Goal: Information Seeking & Learning: Learn about a topic

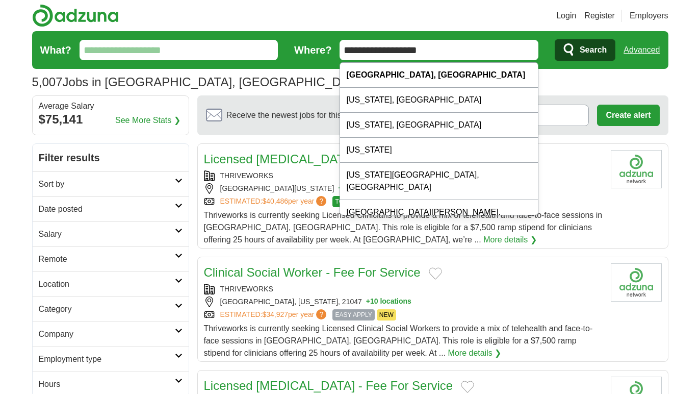
drag, startPoint x: 439, startPoint y: 50, endPoint x: 307, endPoint y: 49, distance: 132.6
click at [291, 56] on form "**********" at bounding box center [350, 50] width 637 height 38
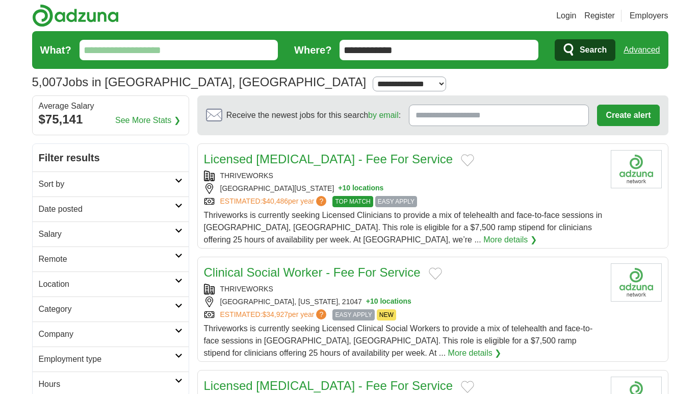
type input "**********"
click at [373, 78] on select "**********" at bounding box center [409, 84] width 73 height 15
select select "*"
click at [373, 77] on select "**********" at bounding box center [409, 84] width 73 height 15
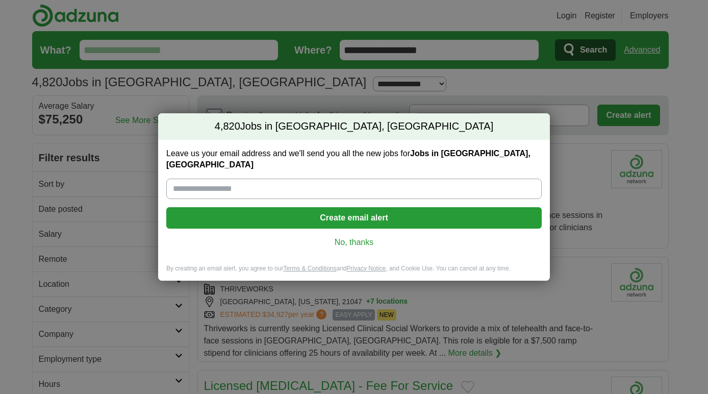
click at [356, 239] on link "No, thanks" at bounding box center [353, 242] width 359 height 11
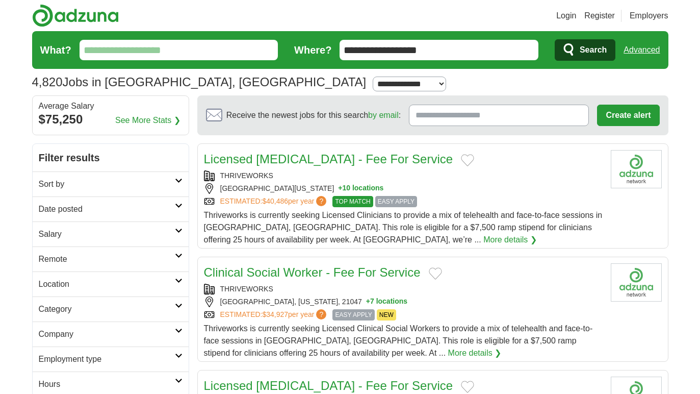
click at [582, 52] on span "Search" at bounding box center [593, 50] width 27 height 20
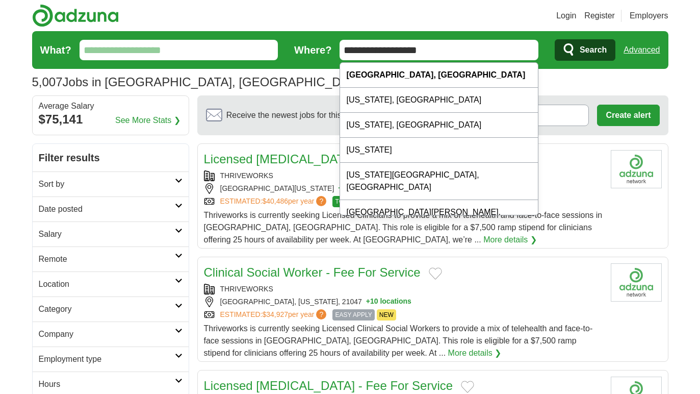
drag, startPoint x: 435, startPoint y: 52, endPoint x: 381, endPoint y: 58, distance: 53.9
click at [381, 58] on input "**********" at bounding box center [439, 50] width 199 height 20
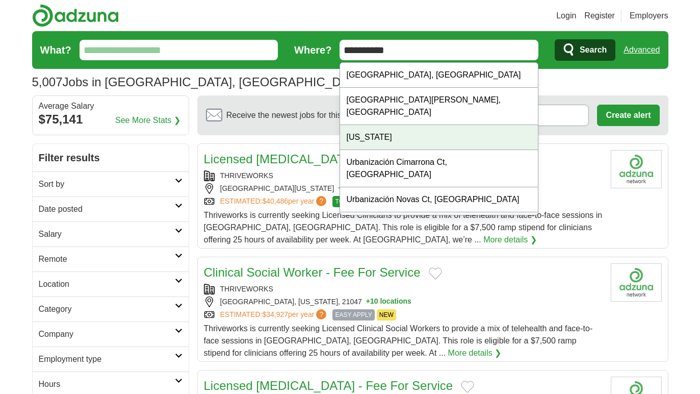
click at [390, 125] on div "[US_STATE]" at bounding box center [439, 137] width 198 height 25
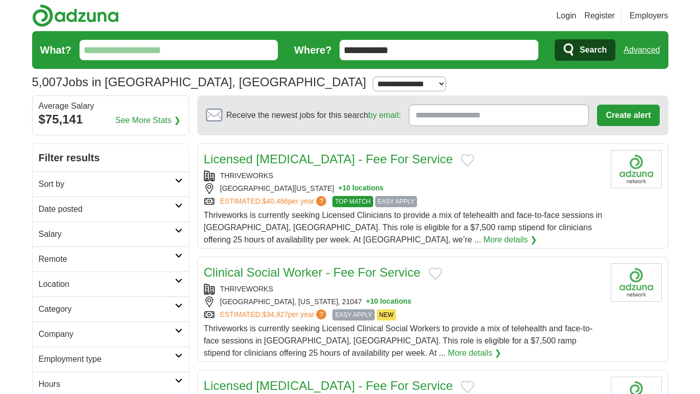
drag, startPoint x: 405, startPoint y: 45, endPoint x: 150, endPoint y: 49, distance: 254.6
click at [151, 49] on form "**********" at bounding box center [350, 50] width 637 height 38
type input "**********"
click at [373, 85] on select "**********" at bounding box center [409, 84] width 73 height 15
select select "*"
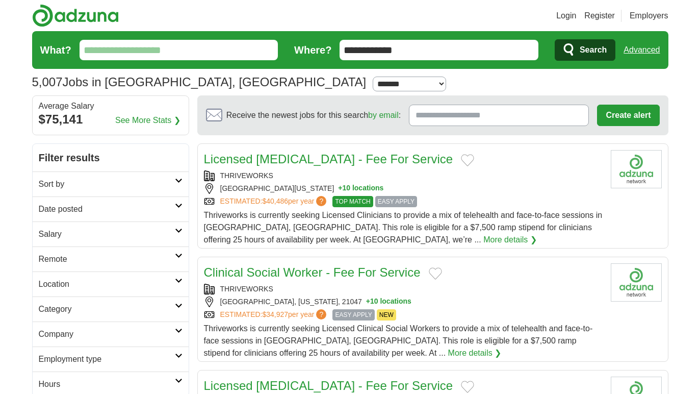
click at [373, 77] on select "**********" at bounding box center [409, 84] width 73 height 15
click at [588, 48] on span "Search" at bounding box center [593, 50] width 27 height 20
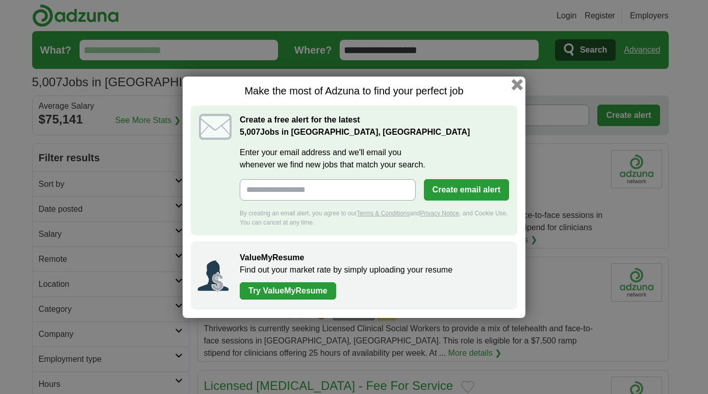
click at [516, 83] on button "button" at bounding box center [517, 84] width 11 height 11
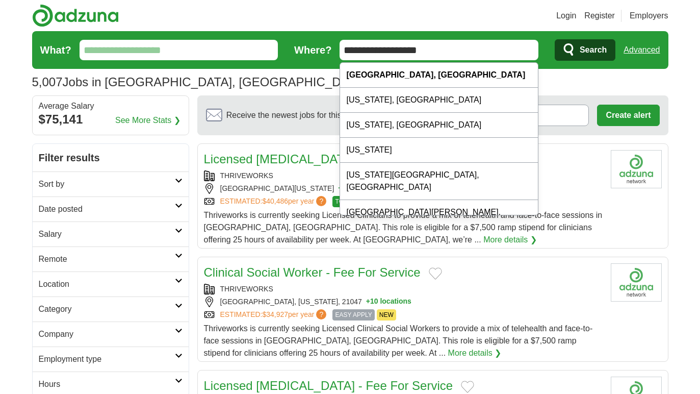
drag, startPoint x: 440, startPoint y: 49, endPoint x: 379, endPoint y: 55, distance: 61.4
click at [379, 55] on input "**********" at bounding box center [439, 50] width 199 height 20
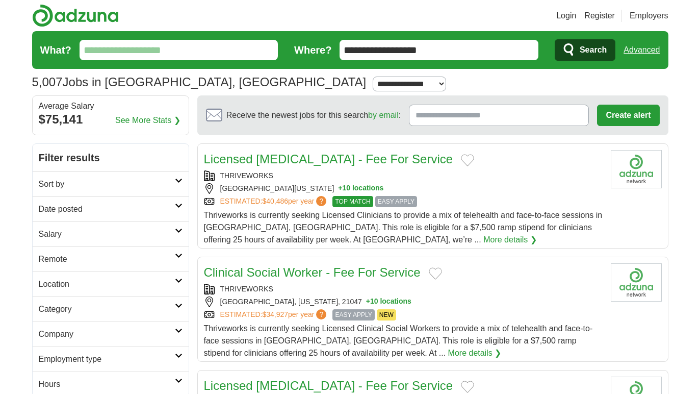
drag, startPoint x: 440, startPoint y: 46, endPoint x: 381, endPoint y: 53, distance: 59.5
click at [381, 53] on input "**********" at bounding box center [439, 50] width 199 height 20
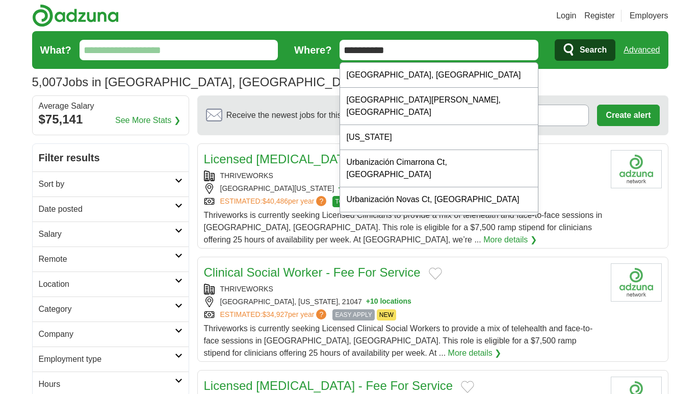
type input "**********"
click at [555, 39] on button "Search" at bounding box center [585, 49] width 61 height 21
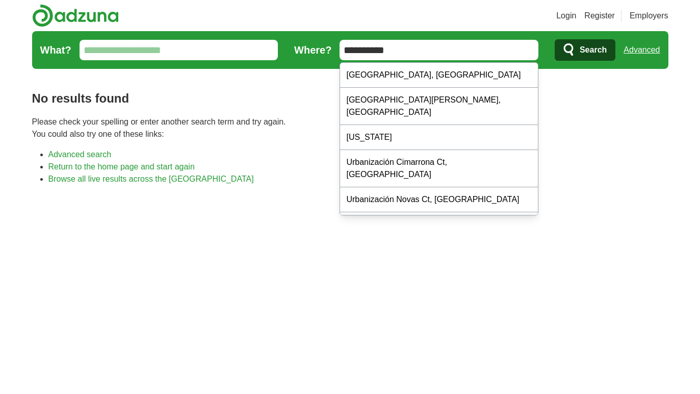
drag, startPoint x: 407, startPoint y: 51, endPoint x: 309, endPoint y: 43, distance: 98.7
click at [309, 43] on form "**********" at bounding box center [350, 50] width 637 height 38
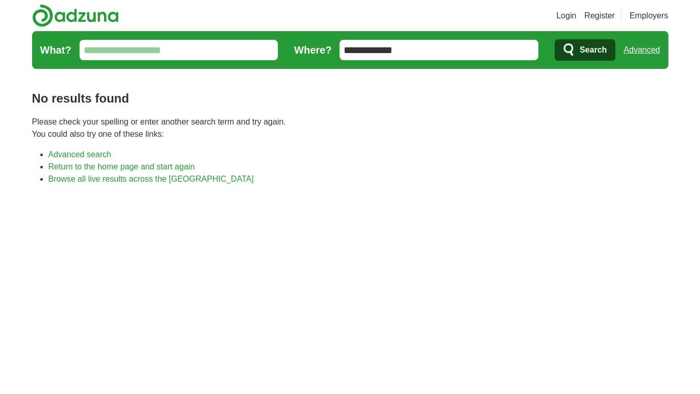
type input "**********"
click at [590, 52] on span "Search" at bounding box center [593, 50] width 27 height 20
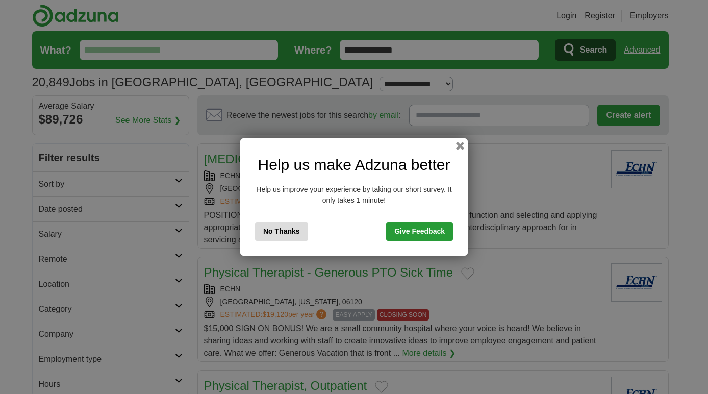
click at [461, 141] on div "Help us make Adzuna better Help us improve your experience by taking our short …" at bounding box center [354, 197] width 229 height 118
click at [460, 146] on button "button" at bounding box center [460, 145] width 11 height 11
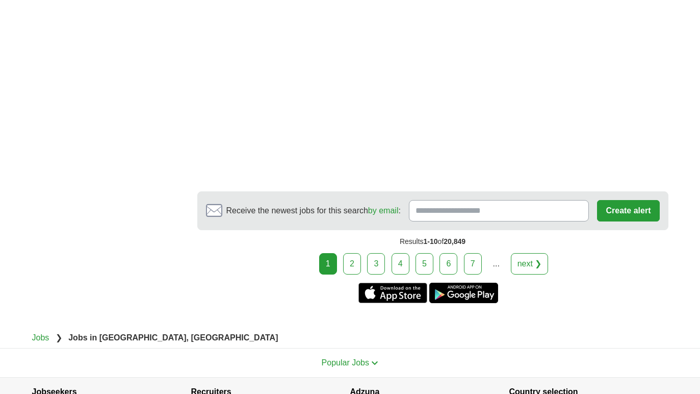
scroll to position [1736, 0]
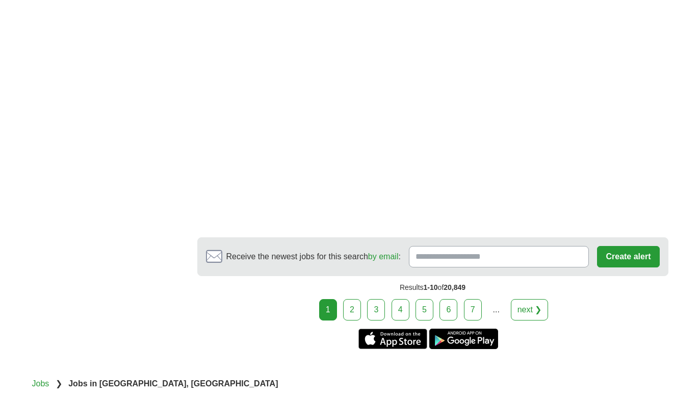
drag, startPoint x: 704, startPoint y: 144, endPoint x: 747, endPoint y: 367, distance: 227.0
click at [525, 299] on link "next ❯" at bounding box center [530, 309] width 38 height 21
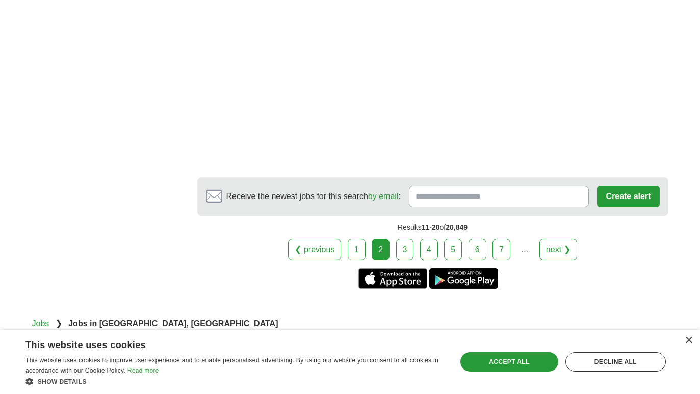
drag, startPoint x: 704, startPoint y: 53, endPoint x: 710, endPoint y: 386, distance: 332.7
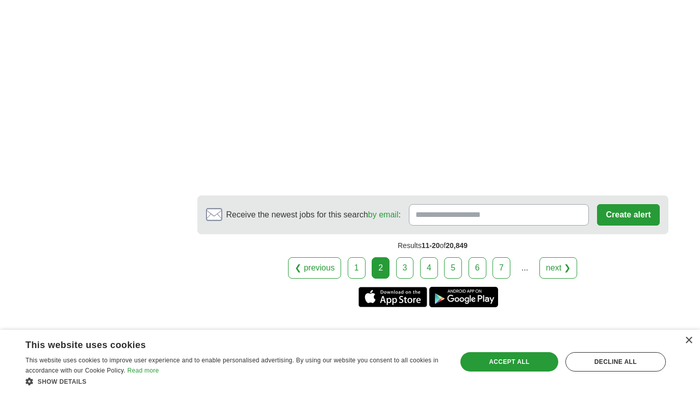
click at [558, 257] on link "next ❯" at bounding box center [559, 267] width 38 height 21
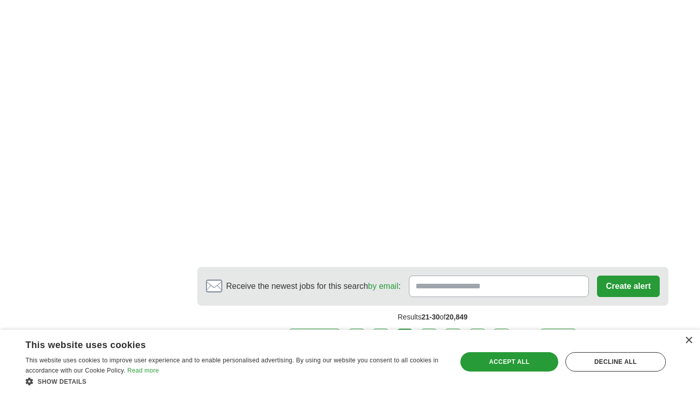
scroll to position [1740, 0]
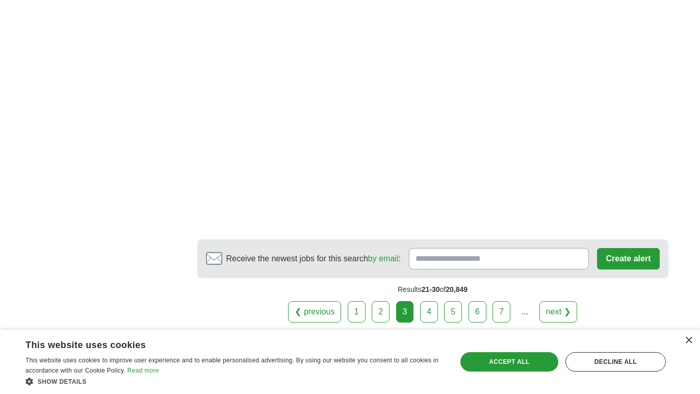
drag, startPoint x: 704, startPoint y: 45, endPoint x: 744, endPoint y: 364, distance: 321.3
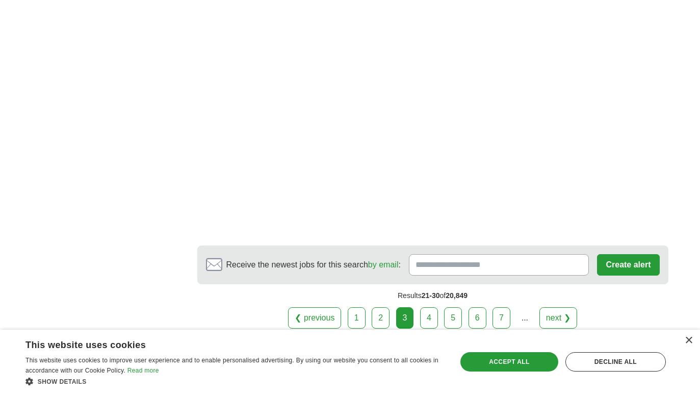
click at [564, 309] on link "next ❯" at bounding box center [559, 317] width 38 height 21
click at [552, 310] on link "next ❯" at bounding box center [559, 317] width 38 height 21
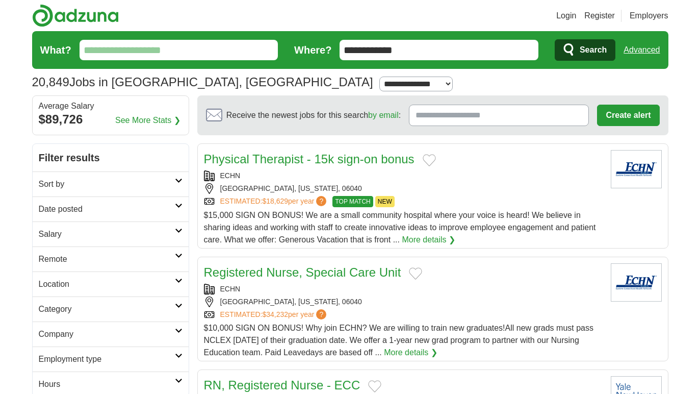
click at [380, 85] on select "**********" at bounding box center [416, 84] width 73 height 15
select select "*"
click at [380, 77] on select "**********" at bounding box center [416, 84] width 73 height 15
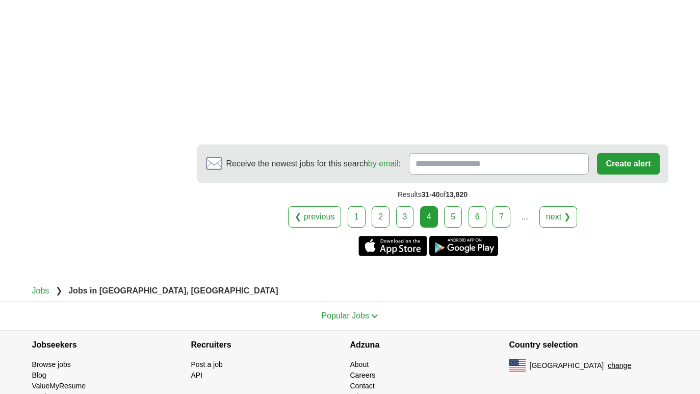
scroll to position [1631, 0]
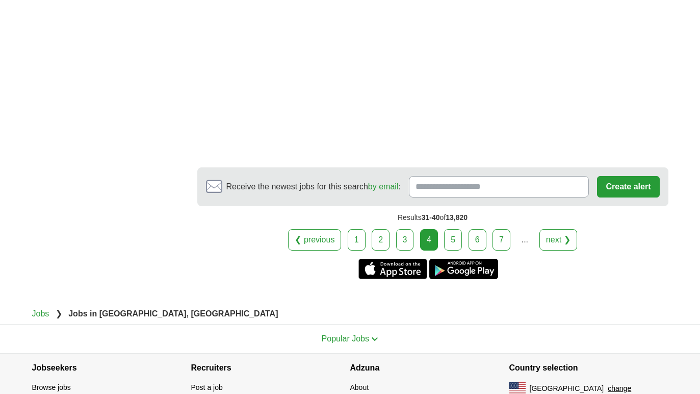
click at [568, 229] on link "next ❯" at bounding box center [559, 239] width 38 height 21
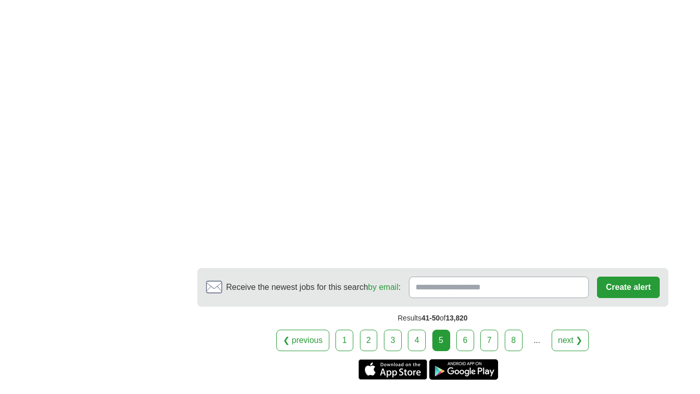
scroll to position [1675, 0]
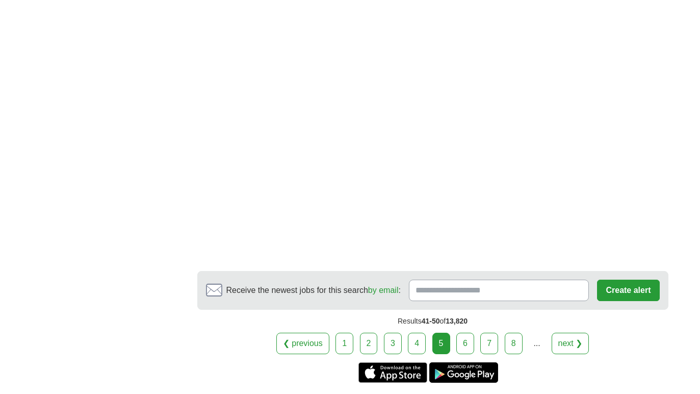
click at [605, 280] on button "Create alert" at bounding box center [628, 290] width 62 height 21
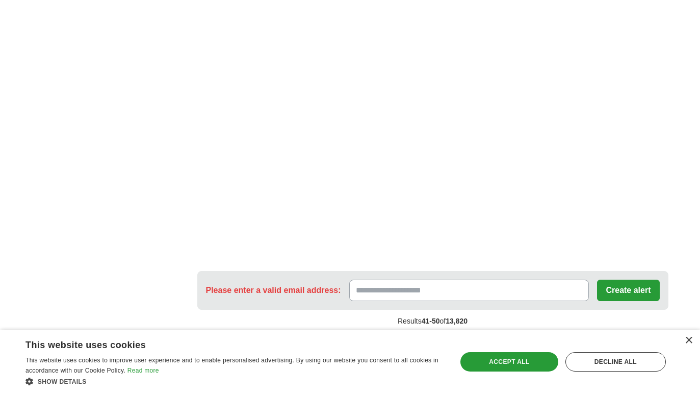
click at [557, 333] on link "next ❯" at bounding box center [571, 343] width 38 height 21
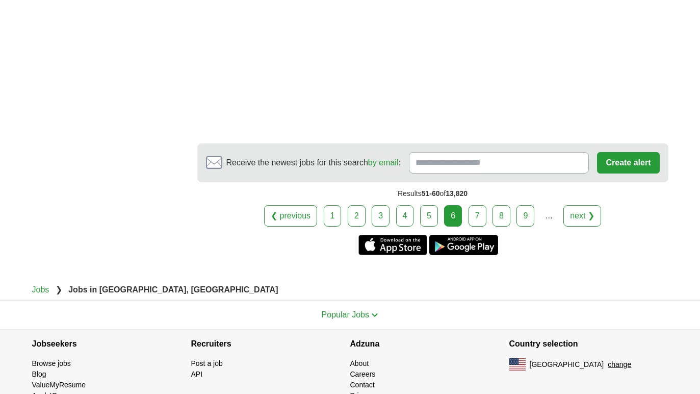
scroll to position [1846, 0]
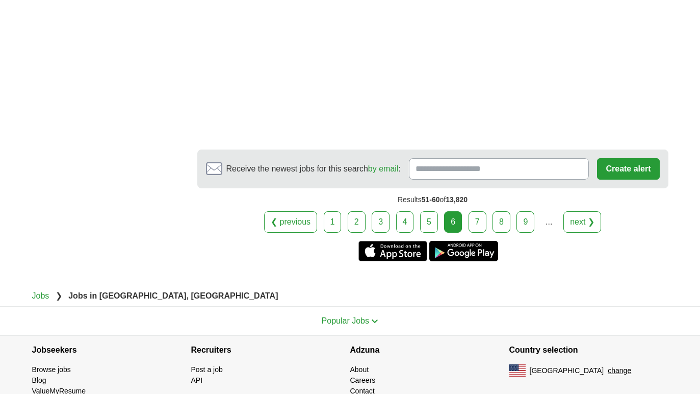
click at [589, 217] on link "next ❯" at bounding box center [583, 221] width 38 height 21
click at [579, 211] on link "next ❯" at bounding box center [583, 221] width 38 height 21
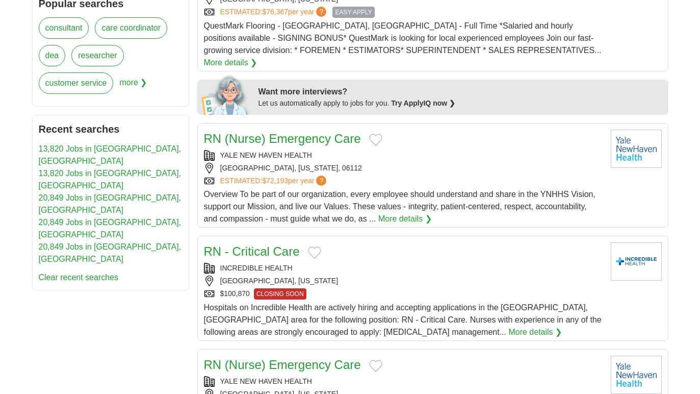
scroll to position [0, 0]
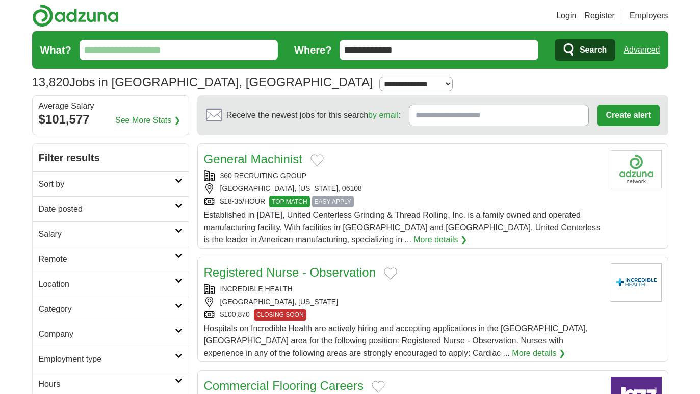
click at [157, 48] on input "What?" at bounding box center [179, 50] width 199 height 20
click at [555, 39] on button "Search" at bounding box center [585, 49] width 61 height 21
click at [591, 52] on span "Search" at bounding box center [593, 50] width 27 height 20
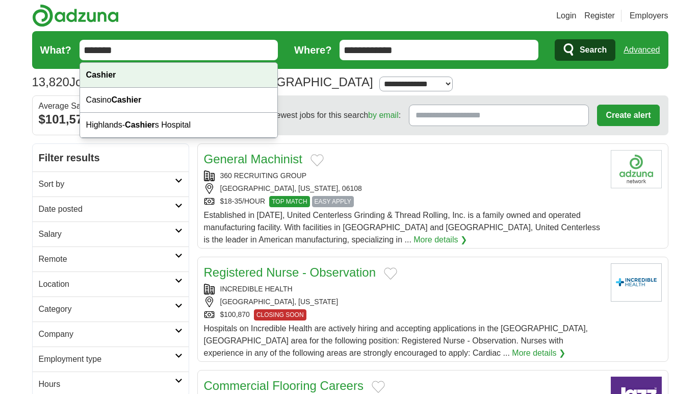
click at [129, 72] on div "Cashier" at bounding box center [179, 75] width 198 height 25
type input "*******"
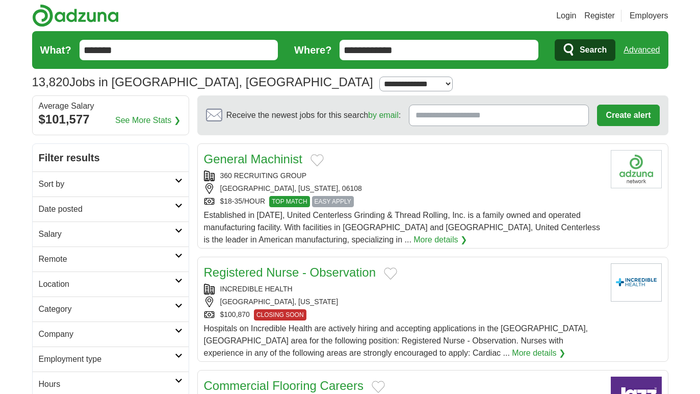
click at [580, 47] on span "Search" at bounding box center [593, 50] width 27 height 20
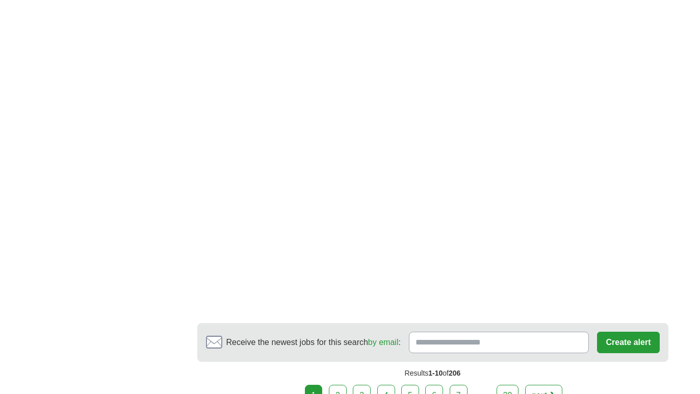
scroll to position [1779, 0]
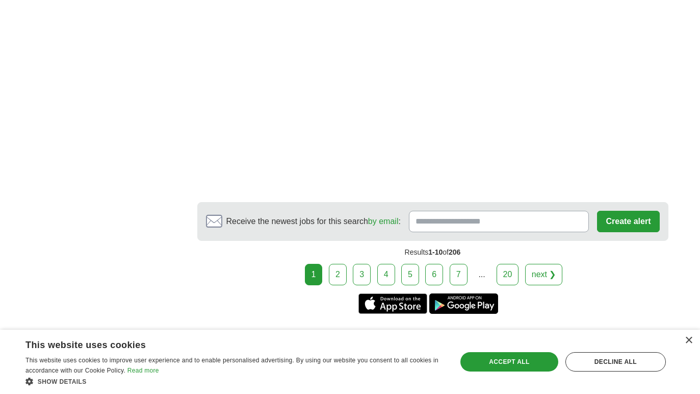
drag, startPoint x: 706, startPoint y: 191, endPoint x: 675, endPoint y: 359, distance: 171.1
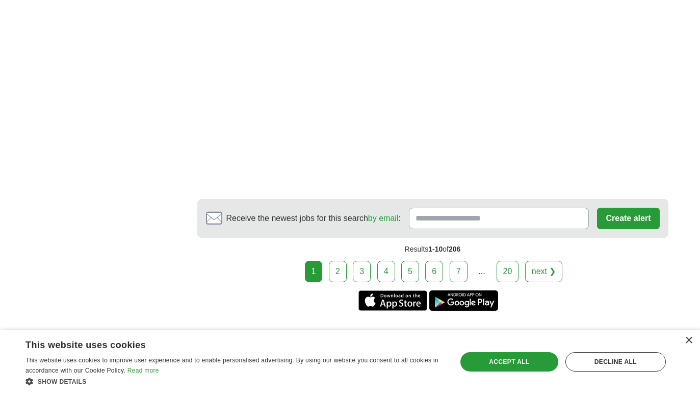
click at [542, 261] on link "next ❯" at bounding box center [544, 271] width 38 height 21
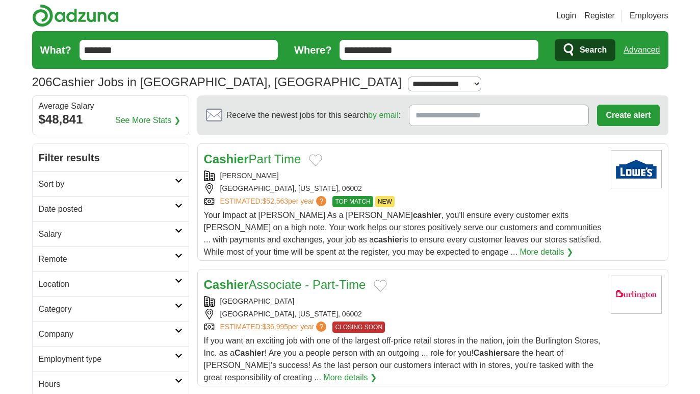
click at [123, 183] on h2 "Sort by" at bounding box center [107, 184] width 136 height 12
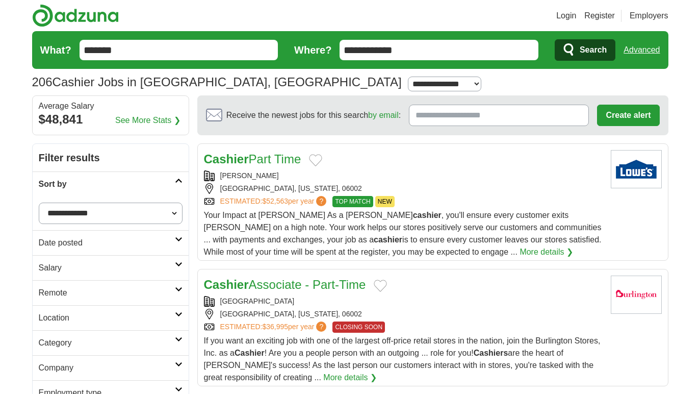
click at [68, 318] on h2 "Location" at bounding box center [107, 318] width 136 height 12
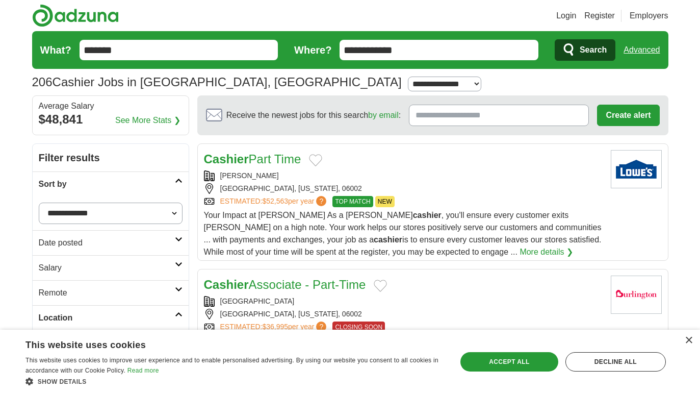
click at [70, 312] on h2 "Location" at bounding box center [107, 318] width 136 height 12
click at [57, 317] on h2 "Location" at bounding box center [107, 318] width 136 height 12
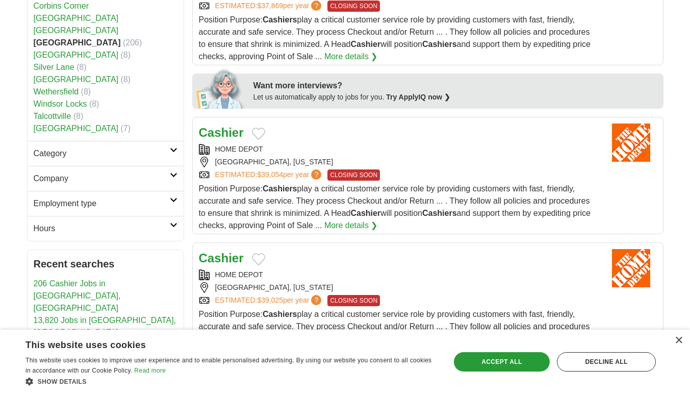
scroll to position [352, 0]
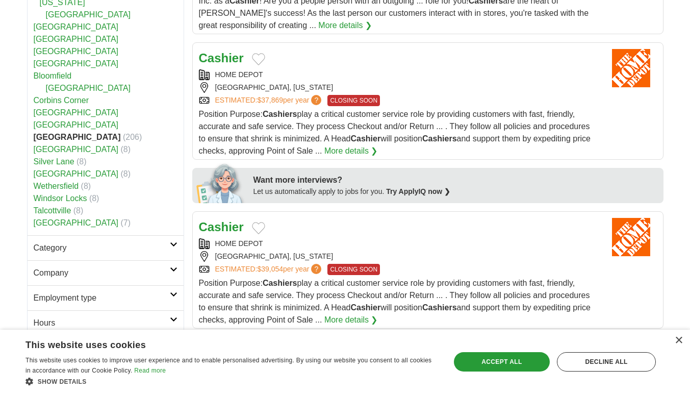
click at [53, 135] on strong "[GEOGRAPHIC_DATA]" at bounding box center [77, 137] width 87 height 9
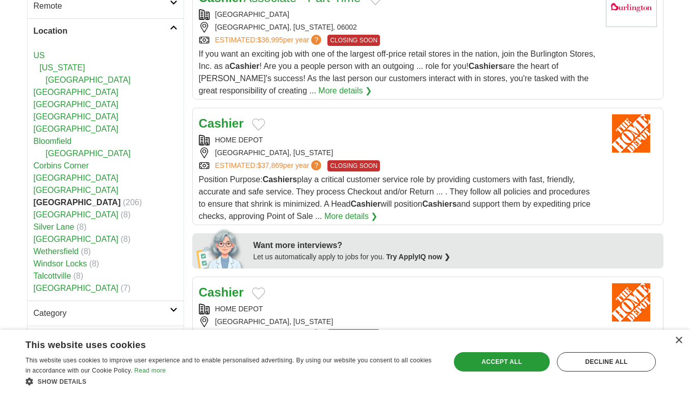
scroll to position [215, 0]
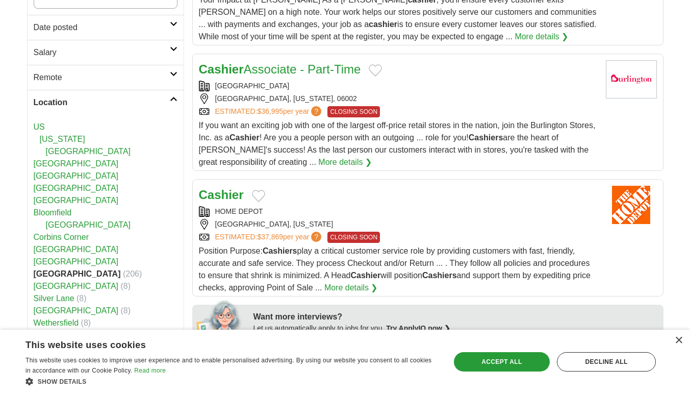
click at [53, 274] on strong "[GEOGRAPHIC_DATA]" at bounding box center [77, 273] width 87 height 9
click at [123, 273] on span "(206)" at bounding box center [132, 273] width 19 height 9
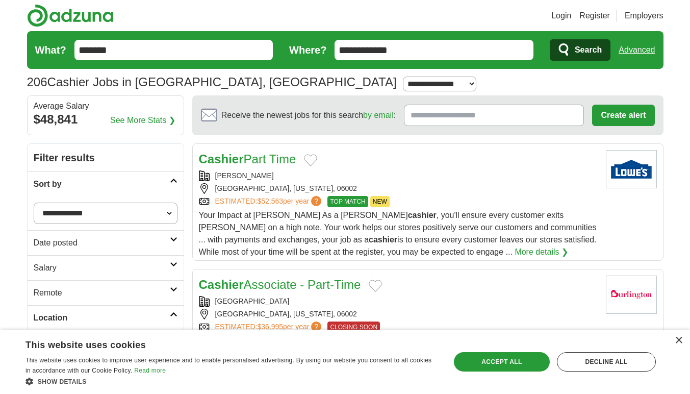
drag, startPoint x: 134, startPoint y: 43, endPoint x: 31, endPoint y: 47, distance: 103.1
click at [31, 47] on form "**********" at bounding box center [345, 50] width 637 height 38
type input "*"
type input "*********"
click at [550, 39] on button "Search" at bounding box center [580, 49] width 61 height 21
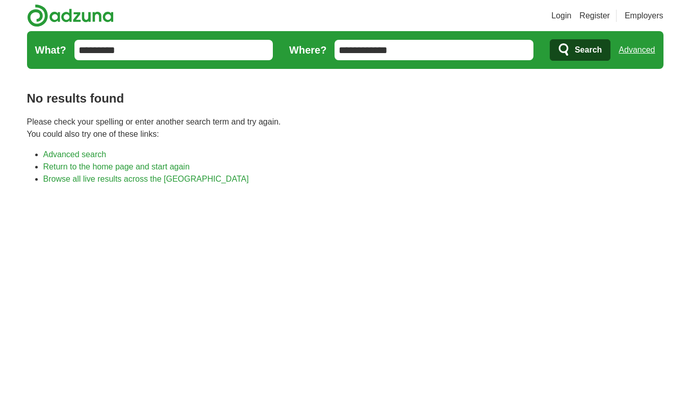
drag, startPoint x: 121, startPoint y: 47, endPoint x: 15, endPoint y: 58, distance: 106.1
click at [15, 58] on body "Login Register Employers job, company, title [GEOGRAPHIC_DATA] [GEOGRAPHIC_DATA…" at bounding box center [345, 373] width 690 height 746
type input "****"
click at [550, 39] on button "Search" at bounding box center [580, 49] width 61 height 21
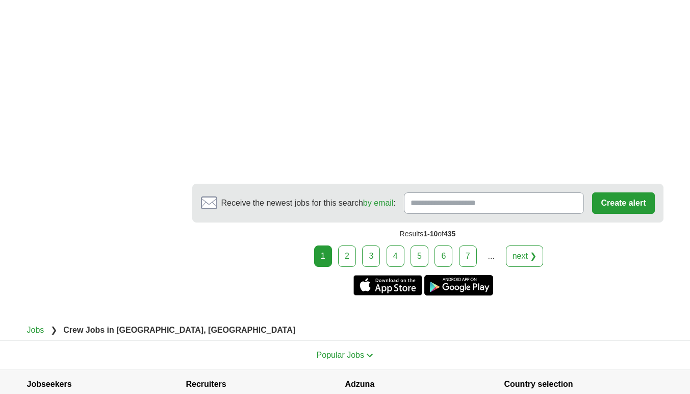
scroll to position [1746, 0]
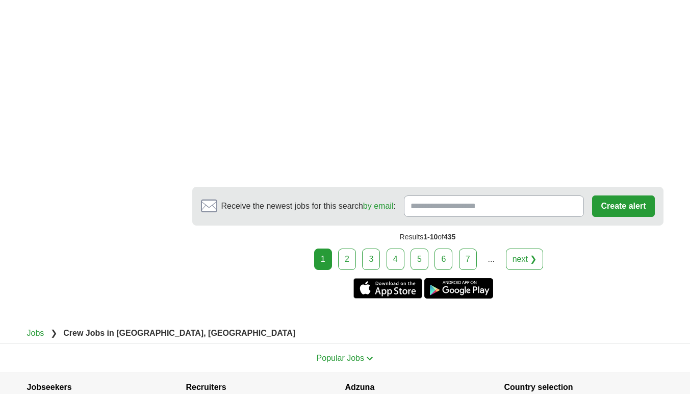
click at [515, 270] on link "next ❯" at bounding box center [525, 258] width 38 height 21
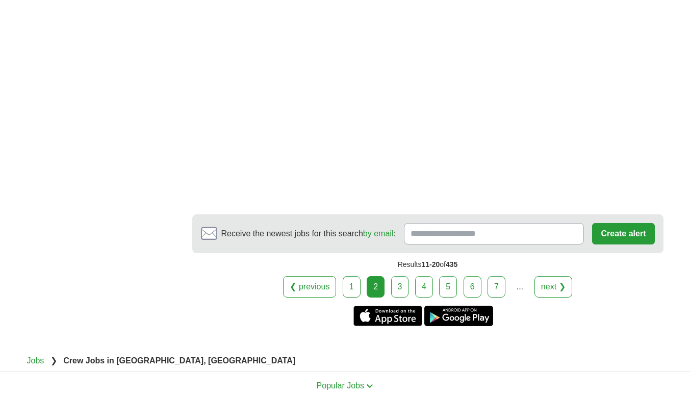
scroll to position [1895, 0]
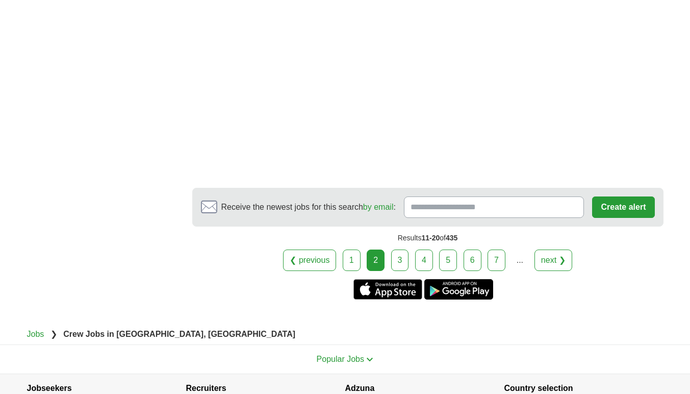
click at [557, 271] on link "next ❯" at bounding box center [554, 259] width 38 height 21
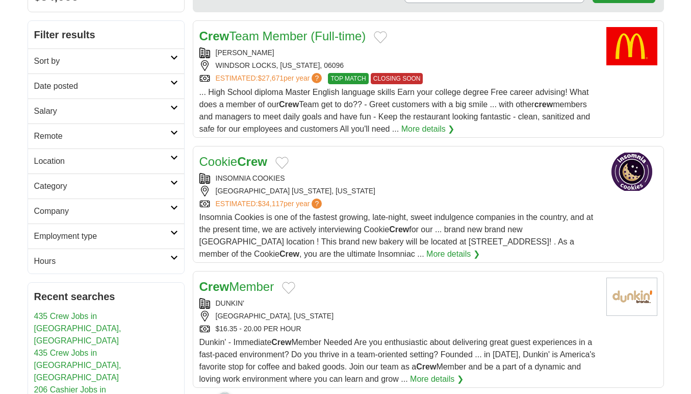
scroll to position [226, 0]
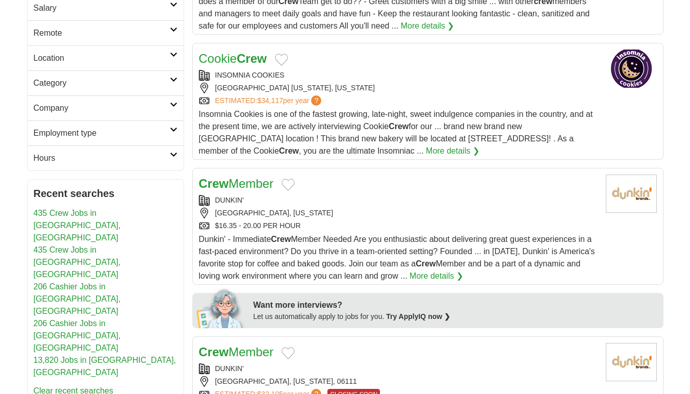
click at [243, 59] on strong "Crew" at bounding box center [252, 59] width 30 height 14
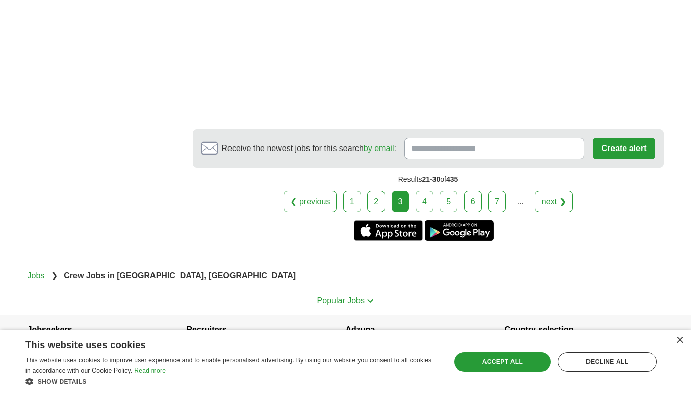
scroll to position [1687, 0]
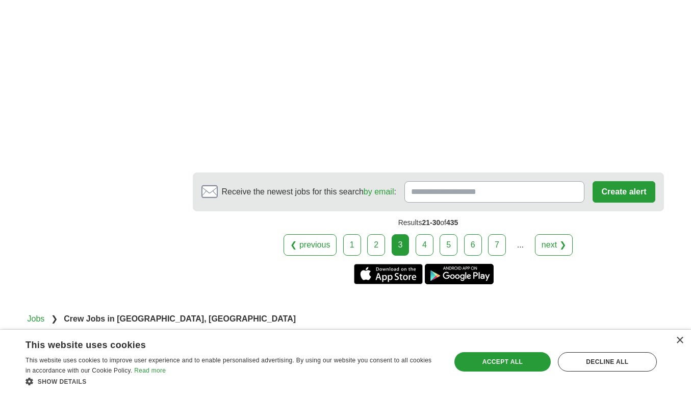
click at [562, 235] on link "next ❯" at bounding box center [554, 244] width 38 height 21
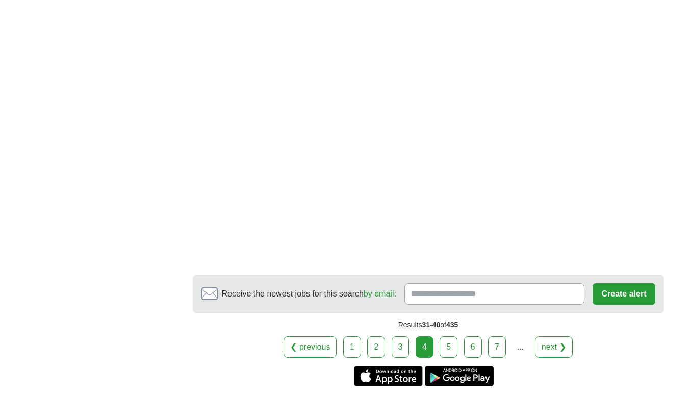
scroll to position [1766, 0]
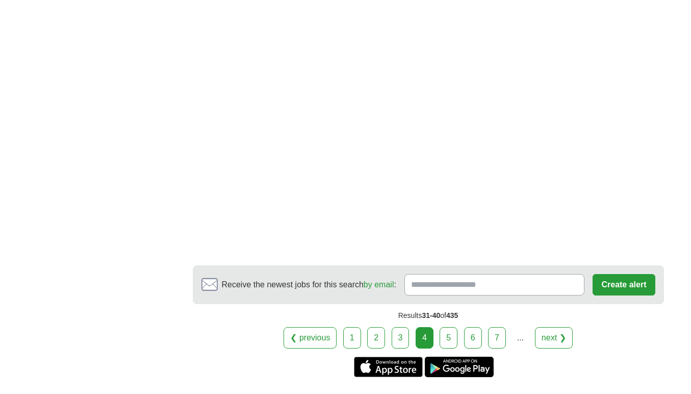
click at [557, 348] on link "next ❯" at bounding box center [554, 337] width 38 height 21
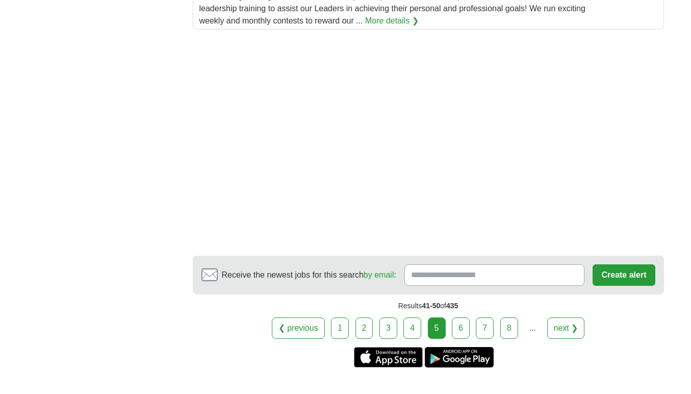
scroll to position [1531, 0]
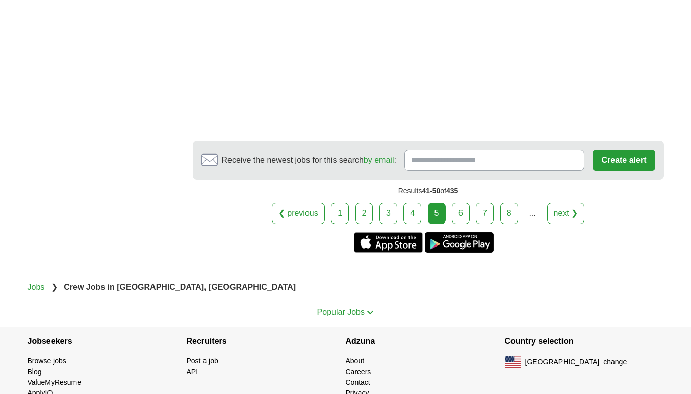
click at [563, 211] on link "next ❯" at bounding box center [566, 213] width 38 height 21
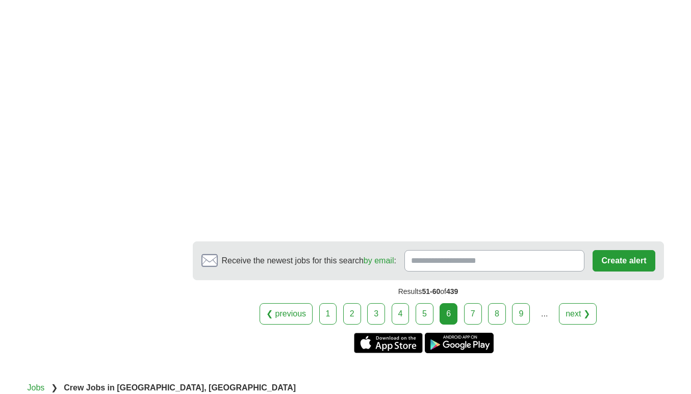
scroll to position [1772, 0]
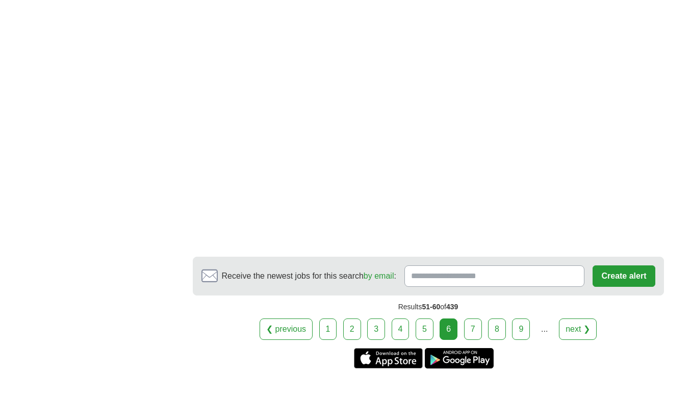
click at [583, 318] on link "next ❯" at bounding box center [578, 328] width 38 height 21
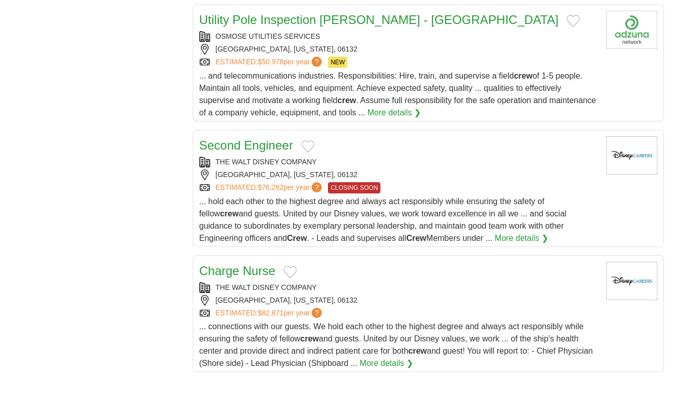
scroll to position [1210, 0]
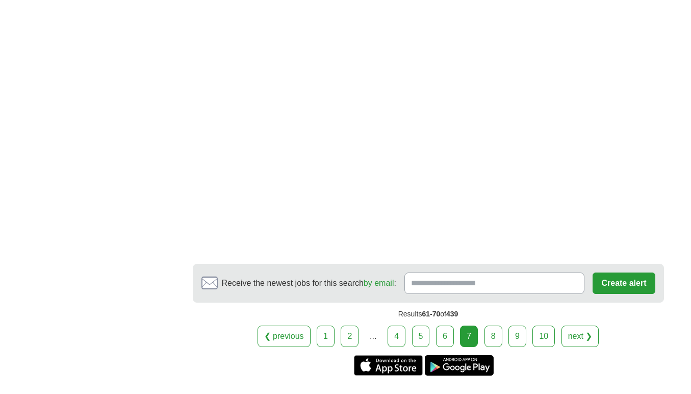
scroll to position [1784, 0]
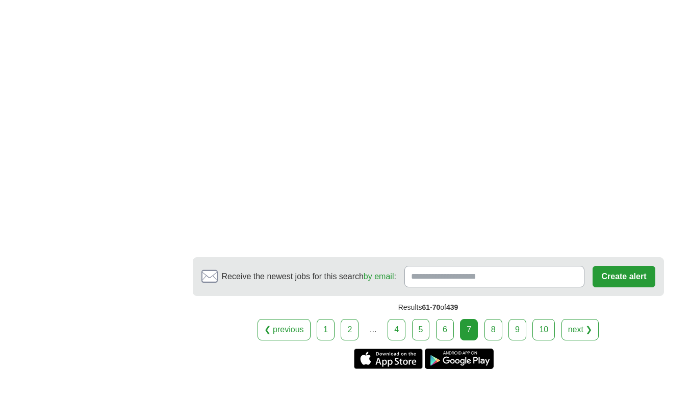
click at [592, 319] on link "next ❯" at bounding box center [581, 329] width 38 height 21
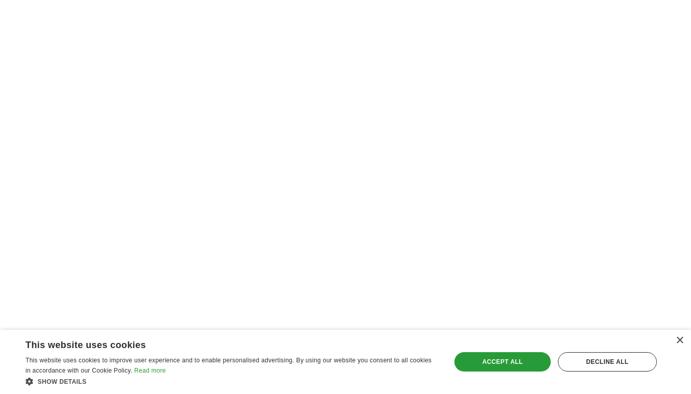
drag, startPoint x: 697, startPoint y: 52, endPoint x: 697, endPoint y: 311, distance: 258.6
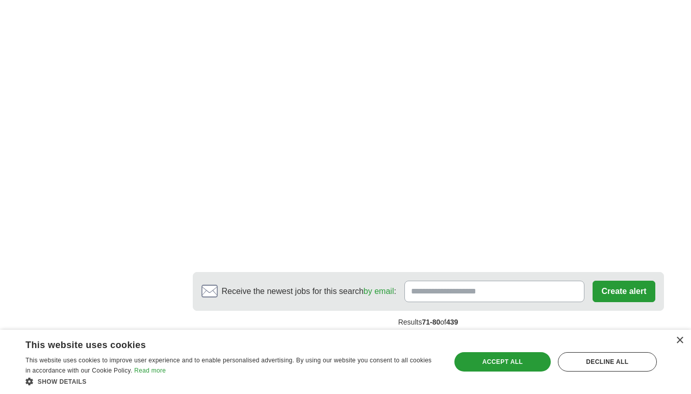
scroll to position [1899, 0]
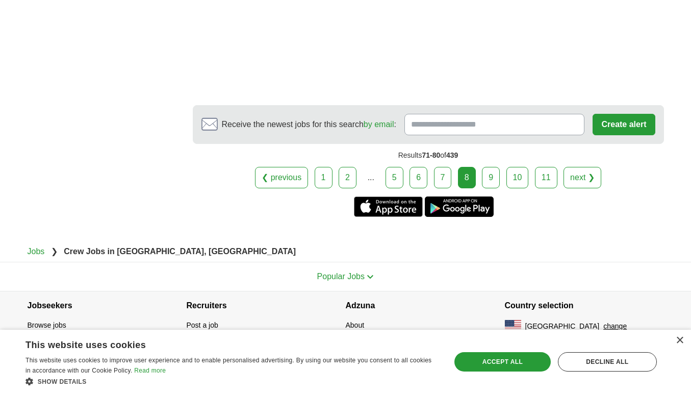
click at [596, 184] on link "next ❯" at bounding box center [583, 177] width 38 height 21
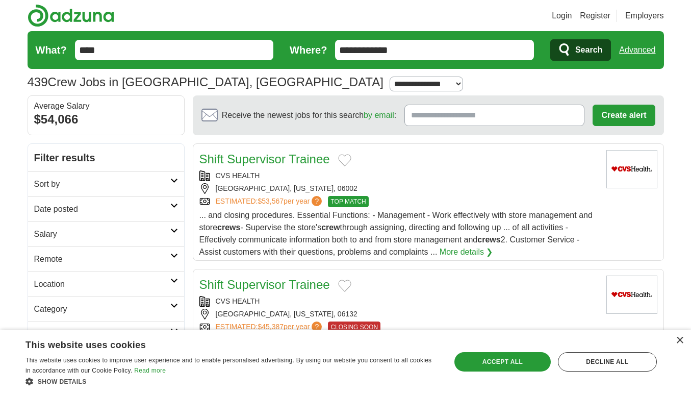
drag, startPoint x: 694, startPoint y: 59, endPoint x: 459, endPoint y: 229, distance: 289.8
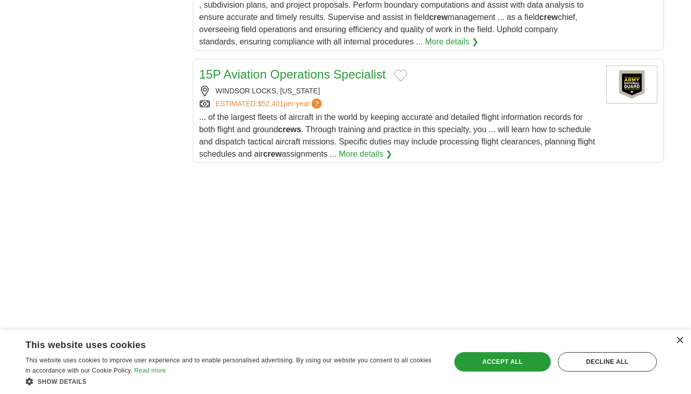
scroll to position [1237, 0]
